Goal: Transaction & Acquisition: Purchase product/service

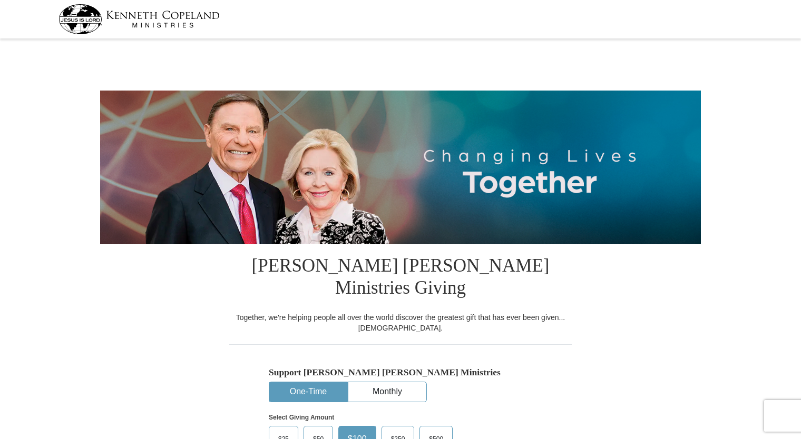
select select "CA"
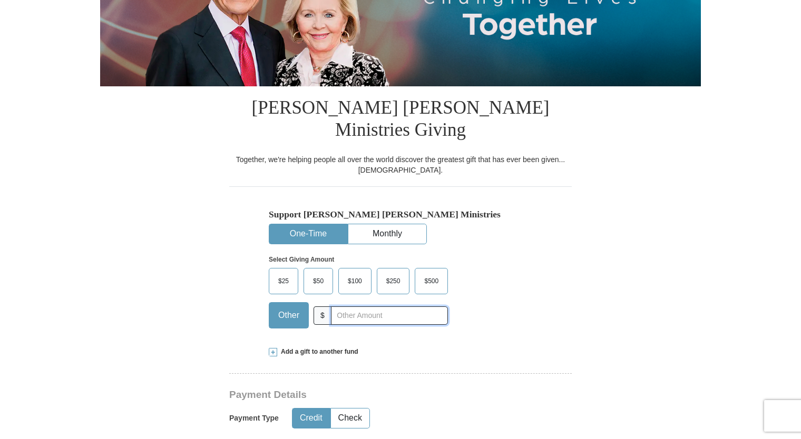
click at [390, 307] on input "text" at bounding box center [389, 316] width 117 height 18
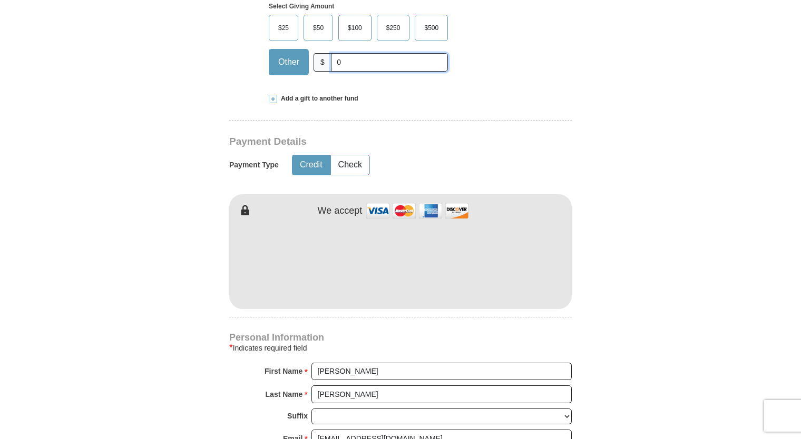
scroll to position [474, 0]
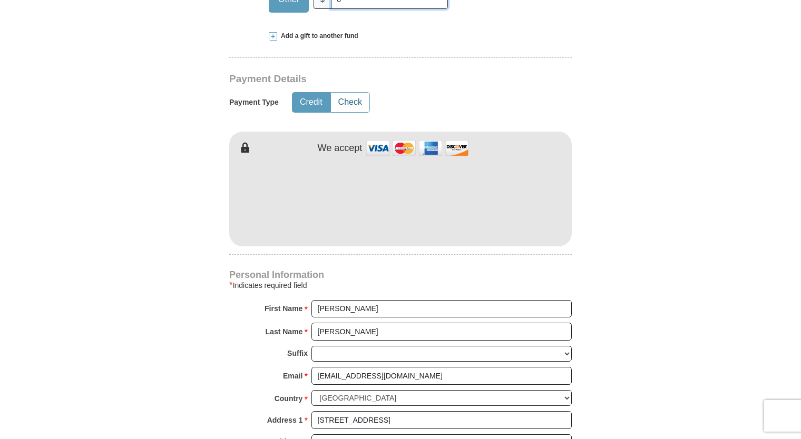
type input "0"
click at [351, 93] on button "Check" at bounding box center [350, 102] width 38 height 19
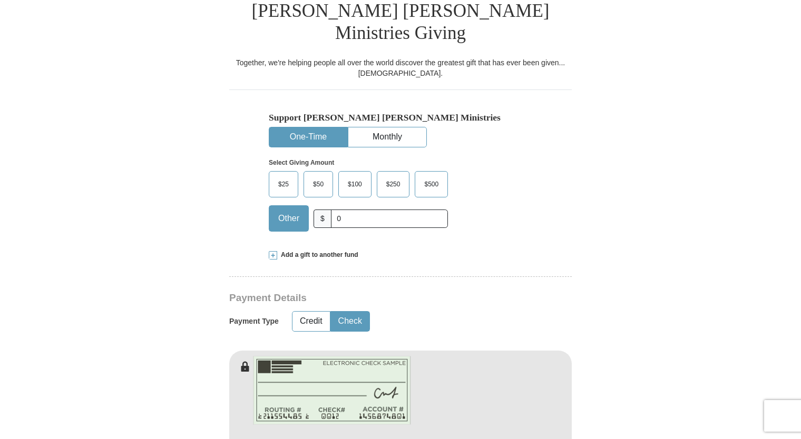
scroll to position [263, 0]
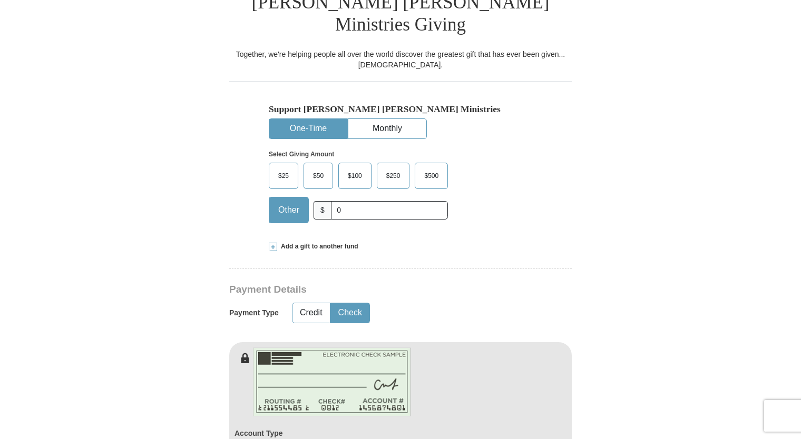
click at [275, 243] on span at bounding box center [273, 247] width 8 height 8
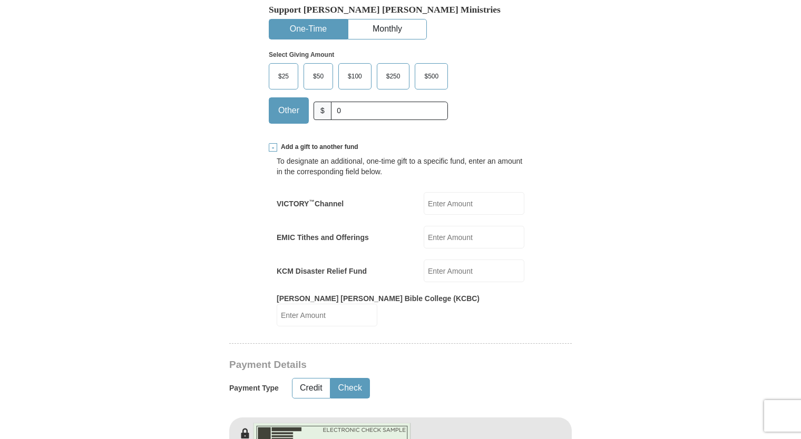
scroll to position [369, 0]
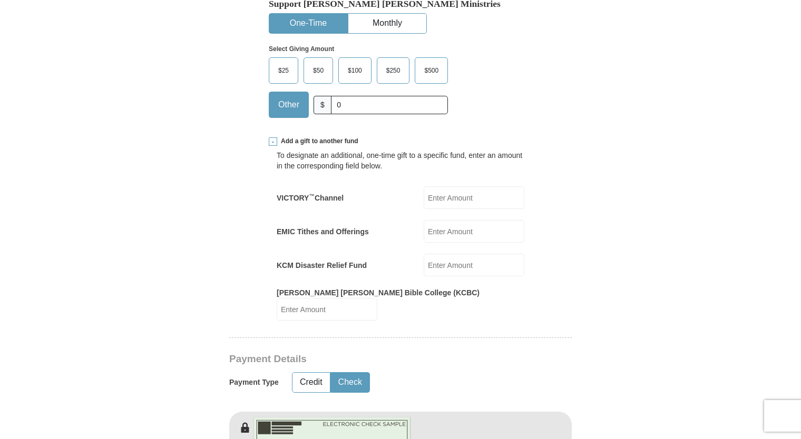
click at [450, 220] on input "EMIC Tithes and Offerings" at bounding box center [474, 231] width 101 height 23
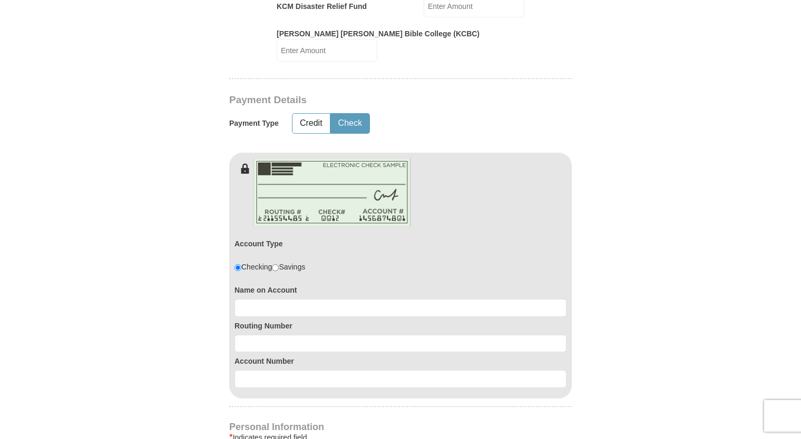
scroll to position [632, 0]
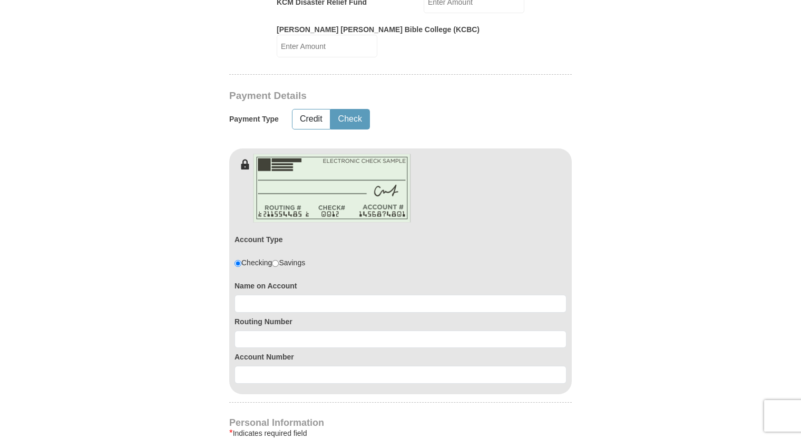
type input "119.74"
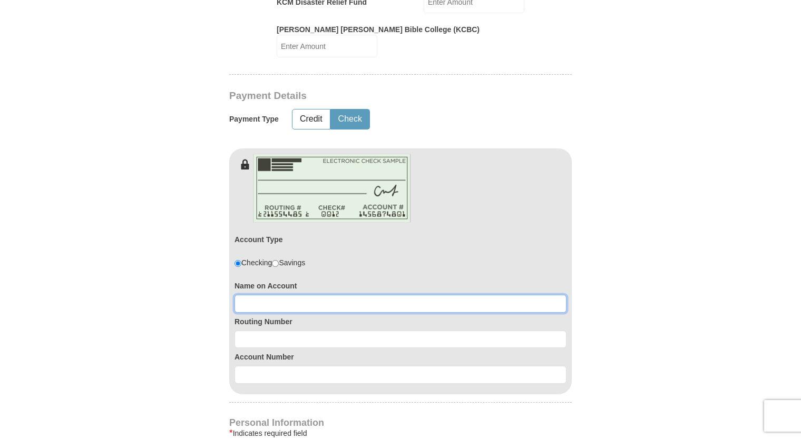
click at [310, 295] on input at bounding box center [400, 304] width 332 height 18
type input "[PERSON_NAME]"
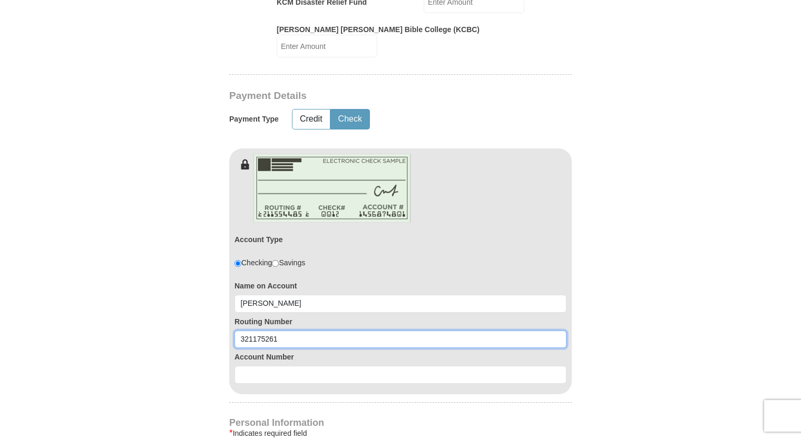
type input "321175261"
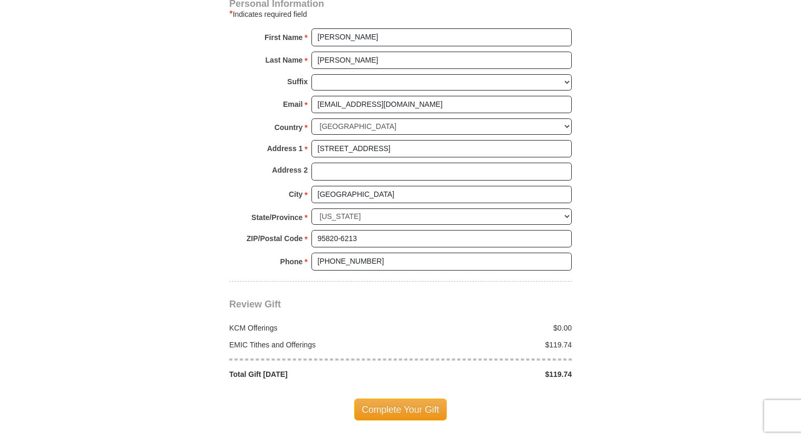
scroll to position [1106, 0]
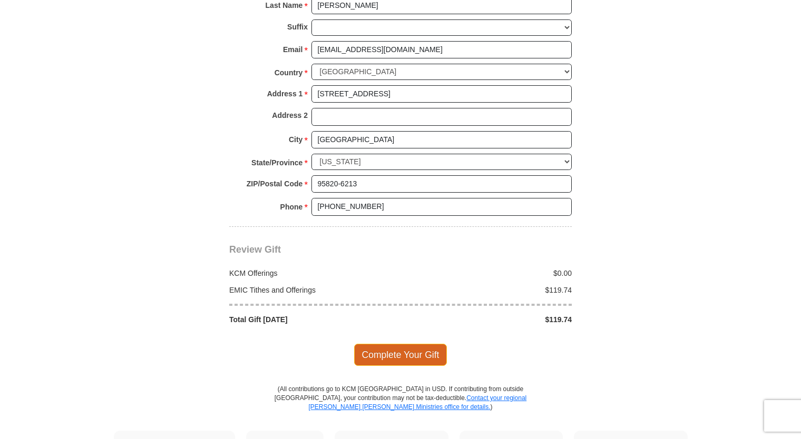
type input "0080488593"
click at [394, 344] on span "Complete Your Gift" at bounding box center [400, 355] width 93 height 22
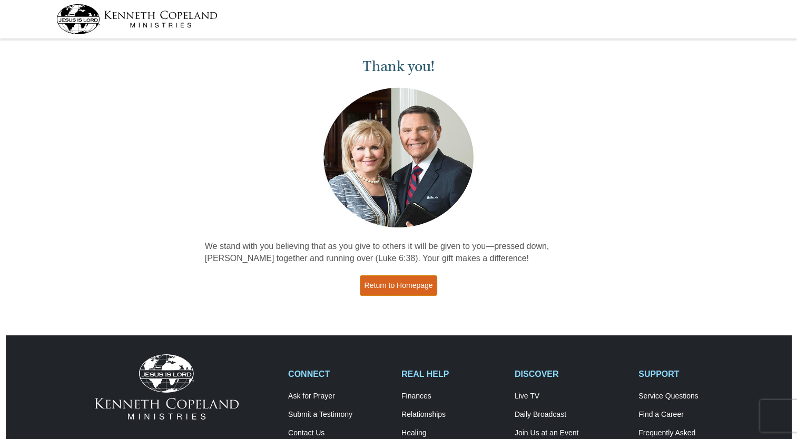
click at [418, 282] on link "Return to Homepage" at bounding box center [399, 286] width 78 height 21
